Goal: Understand process/instructions: Learn how to perform a task or action

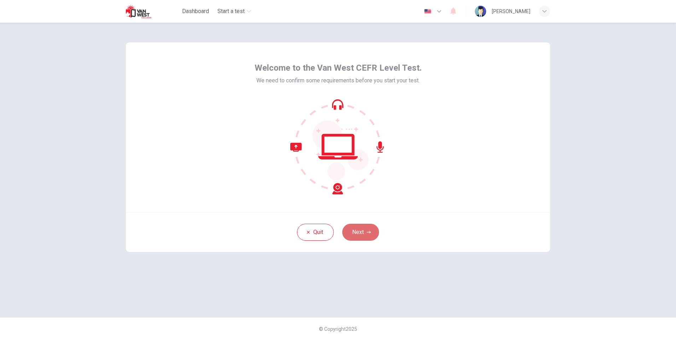
click at [358, 231] on button "Next" at bounding box center [360, 232] width 37 height 17
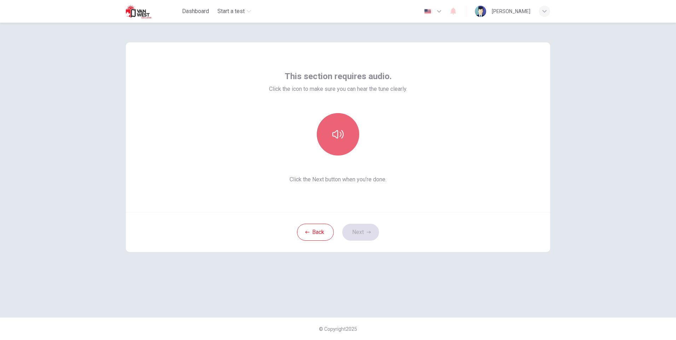
click at [337, 131] on icon "button" at bounding box center [337, 134] width 11 height 11
click at [359, 231] on button "Next" at bounding box center [360, 232] width 37 height 17
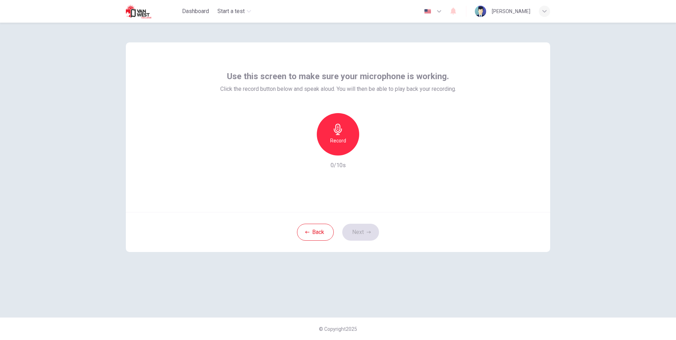
click at [341, 134] on icon "button" at bounding box center [337, 129] width 11 height 11
click at [325, 233] on button "Back" at bounding box center [315, 232] width 37 height 17
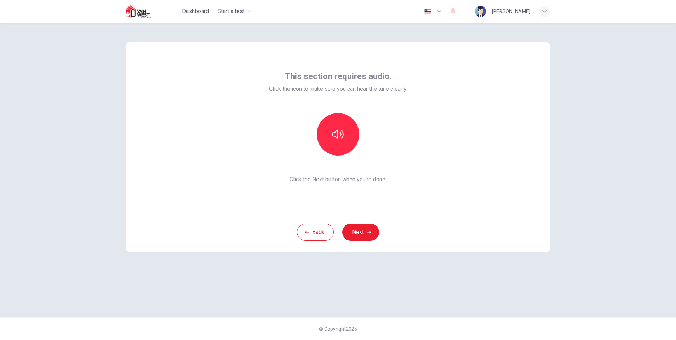
click at [363, 232] on button "Next" at bounding box center [360, 232] width 37 height 17
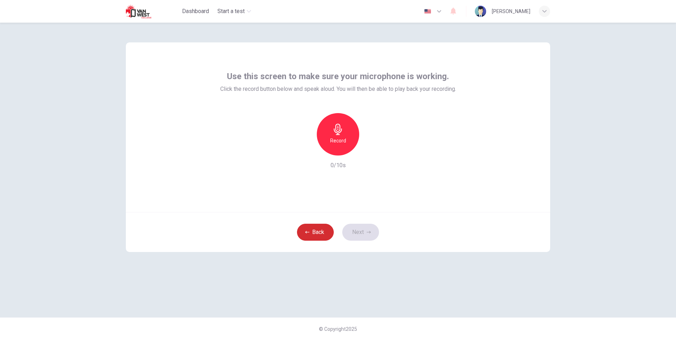
click at [315, 232] on button "Back" at bounding box center [315, 232] width 37 height 17
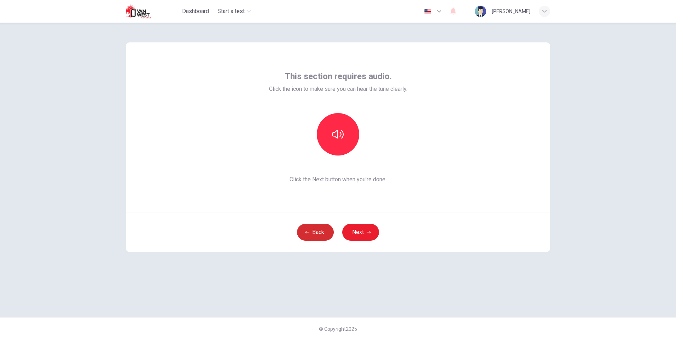
click at [315, 232] on button "Back" at bounding box center [315, 232] width 37 height 17
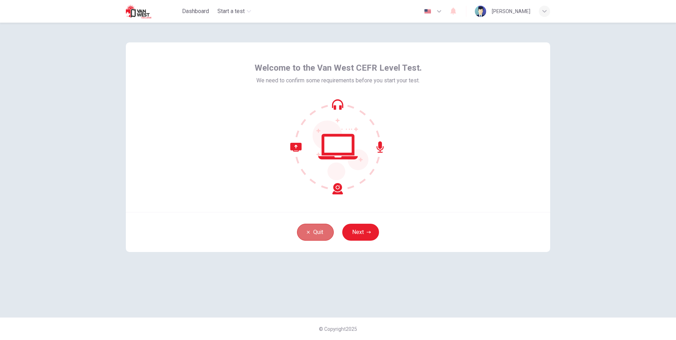
click at [316, 232] on button "Quit" at bounding box center [315, 232] width 37 height 17
